Goal: Communication & Community: Connect with others

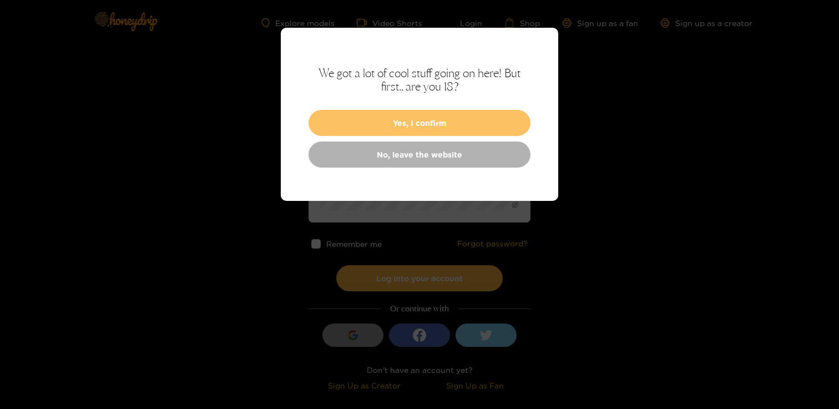
click at [418, 124] on button "Yes, I confirm" at bounding box center [420, 123] width 222 height 26
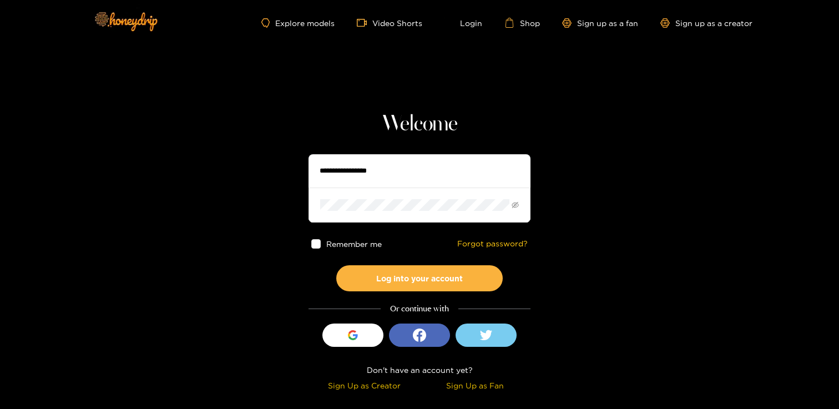
click at [375, 171] on input "text" at bounding box center [420, 170] width 222 height 33
type input "**********"
click at [336, 265] on button "Log into your account" at bounding box center [419, 278] width 166 height 26
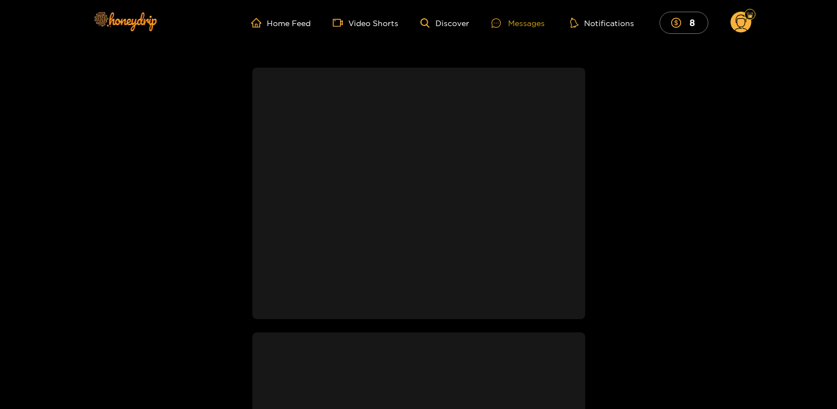
click at [522, 20] on div "Messages" at bounding box center [518, 23] width 53 height 13
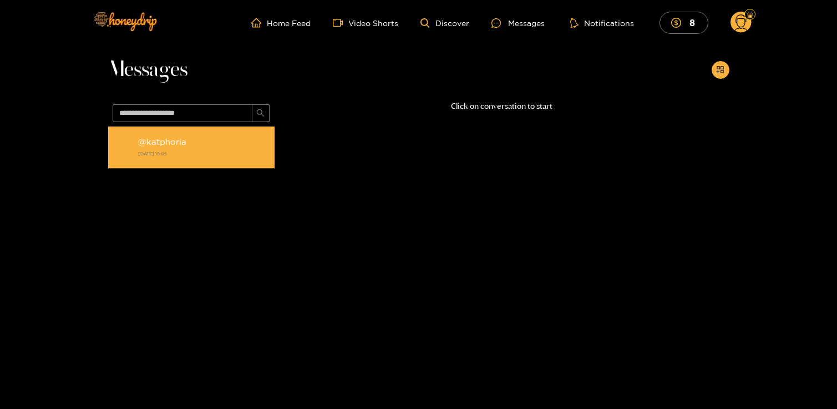
click at [198, 138] on div "@ katphoria [DATE] 18:05" at bounding box center [203, 147] width 131 height 25
